Goal: Transaction & Acquisition: Purchase product/service

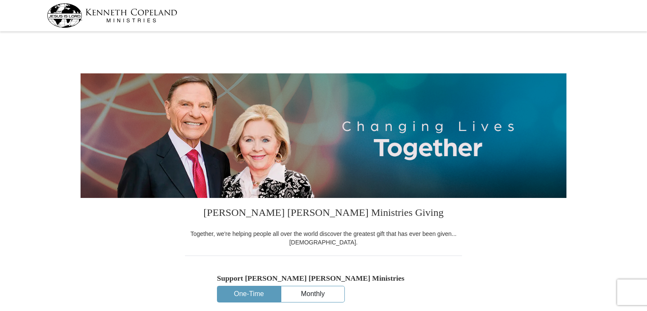
select select "[GEOGRAPHIC_DATA]"
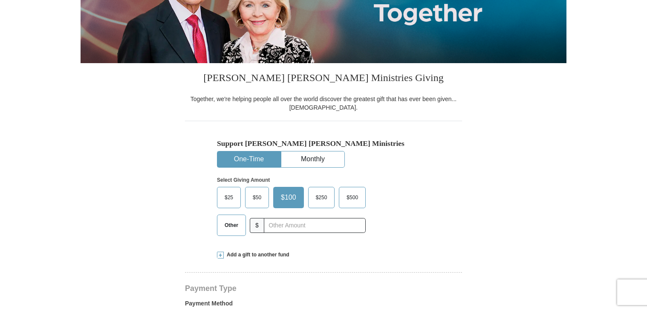
scroll to position [128, 0]
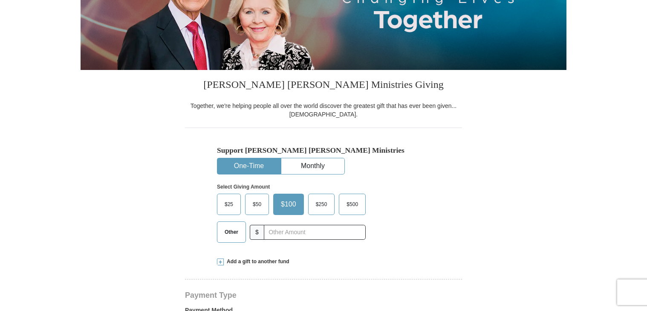
click at [232, 229] on span "Other" at bounding box center [231, 232] width 22 height 13
click at [0, 0] on input "Other" at bounding box center [0, 0] width 0 height 0
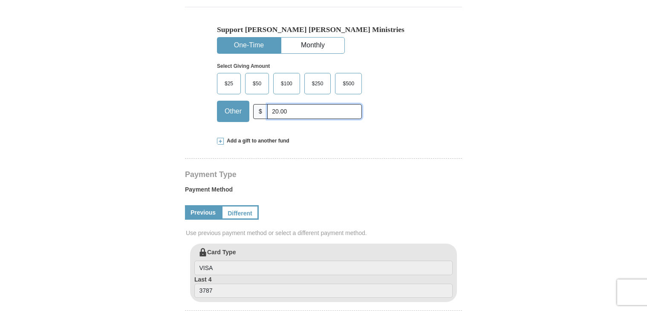
scroll to position [256, 0]
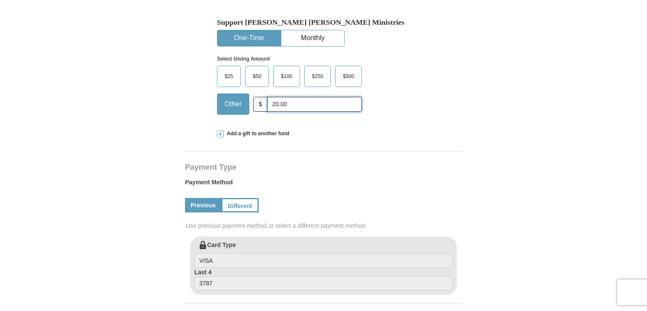
type input "20.00"
click at [219, 133] on span at bounding box center [220, 133] width 7 height 7
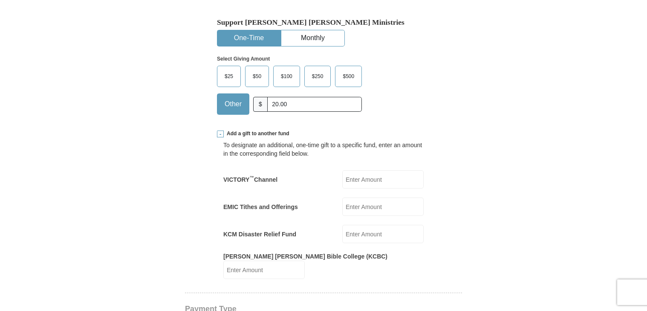
click at [374, 209] on input "EMIC Tithes and Offerings" at bounding box center [382, 206] width 81 height 18
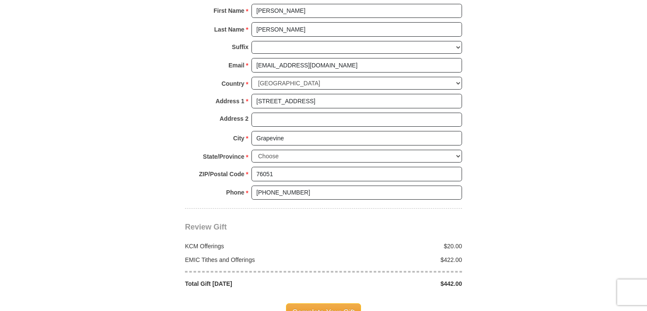
scroll to position [853, 0]
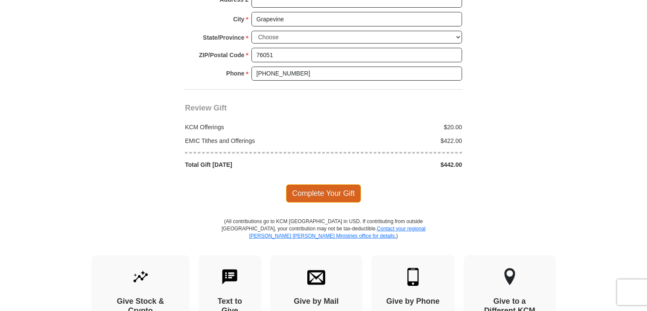
type input "422.00"
click at [335, 185] on span "Complete Your Gift" at bounding box center [323, 193] width 75 height 18
